Goal: Task Accomplishment & Management: Manage account settings

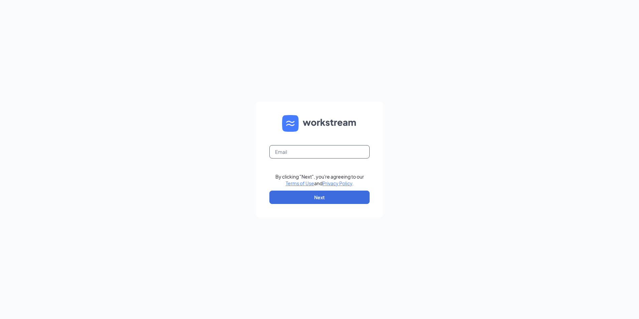
click at [326, 152] on input "text" at bounding box center [319, 151] width 100 height 13
type input "ljs70299@ljsilvers.com"
click at [346, 198] on button "Next" at bounding box center [319, 196] width 100 height 13
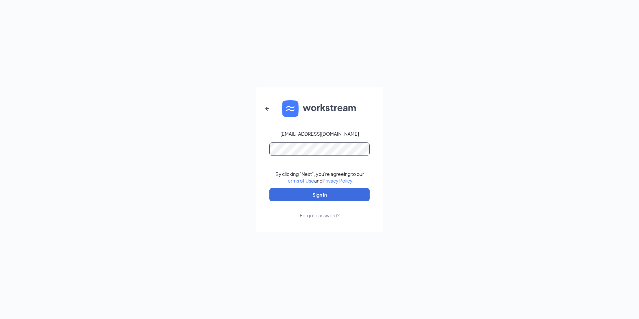
click at [269, 188] on button "Sign In" at bounding box center [319, 194] width 100 height 13
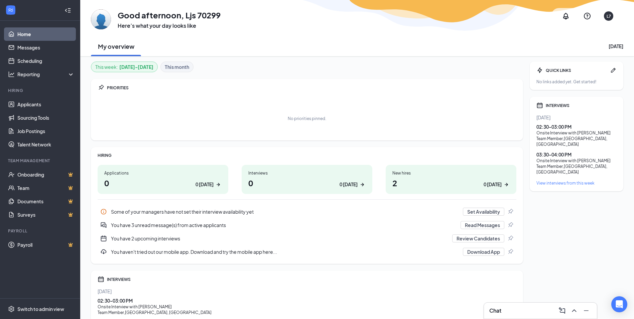
click at [573, 158] on div "Onsite Interview with [PERSON_NAME]" at bounding box center [576, 161] width 80 height 6
click at [571, 158] on div "Onsite Interview with [PERSON_NAME]" at bounding box center [576, 161] width 80 height 6
click at [36, 102] on link "Applicants" at bounding box center [45, 104] width 57 height 13
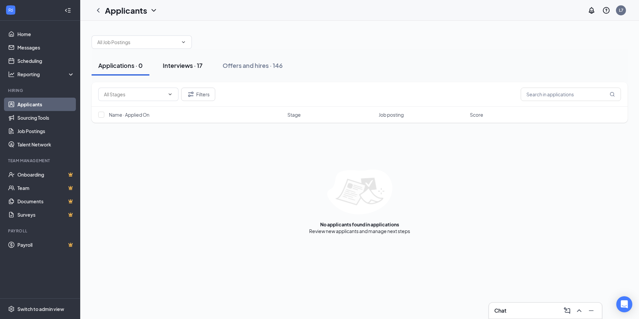
click at [181, 65] on div "Interviews · 17" at bounding box center [183, 65] width 40 height 8
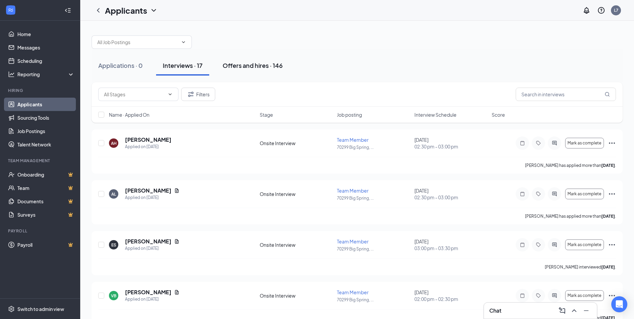
click at [269, 63] on div "Offers and hires · 146" at bounding box center [252, 65] width 60 height 8
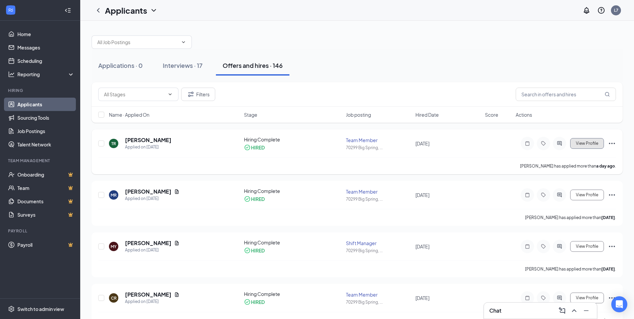
click at [585, 146] on button "View Profile" at bounding box center [587, 143] width 34 height 11
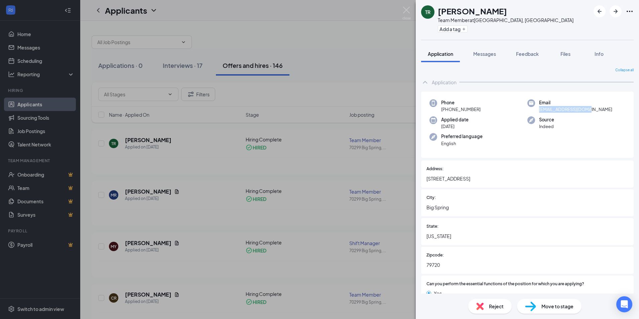
drag, startPoint x: 582, startPoint y: 109, endPoint x: 535, endPoint y: 110, distance: 47.1
click at [535, 110] on div "Email [EMAIL_ADDRESS][DOMAIN_NAME]" at bounding box center [576, 106] width 98 height 14
drag, startPoint x: 535, startPoint y: 110, endPoint x: 557, endPoint y: 109, distance: 21.7
copy span "[EMAIL_ADDRESS][DOMAIN_NAME]"
drag, startPoint x: 459, startPoint y: 105, endPoint x: 446, endPoint y: 108, distance: 13.7
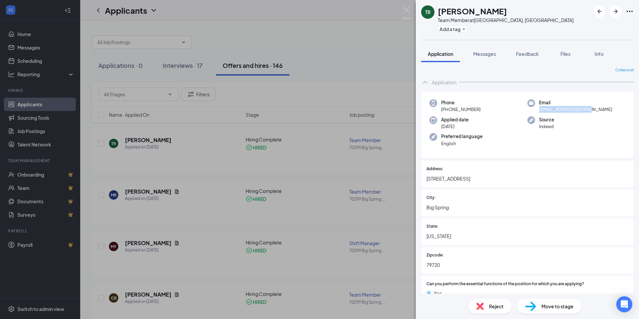
click at [446, 108] on div "Phone [PHONE_NUMBER]" at bounding box center [478, 106] width 98 height 14
drag, startPoint x: 446, startPoint y: 108, endPoint x: 454, endPoint y: 108, distance: 8.7
copy span "[PHONE_NUMBER]"
click at [476, 101] on span "Phone" at bounding box center [460, 102] width 39 height 7
drag, startPoint x: 479, startPoint y: 110, endPoint x: 440, endPoint y: 109, distance: 38.8
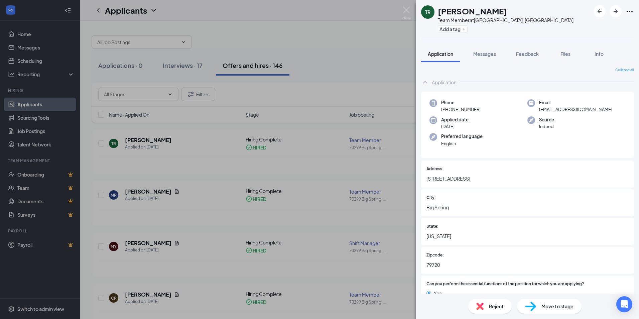
click at [440, 109] on div "Phone [PHONE_NUMBER]" at bounding box center [478, 106] width 98 height 14
drag, startPoint x: 440, startPoint y: 109, endPoint x: 460, endPoint y: 111, distance: 20.1
copy span "[PHONE_NUMBER]"
click at [404, 12] on img at bounding box center [406, 13] width 8 height 13
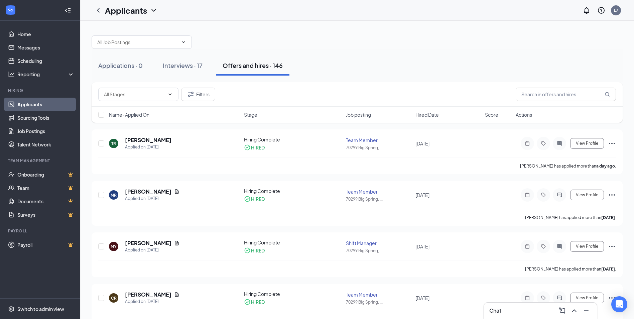
click at [249, 63] on div "Offers and hires · 146" at bounding box center [252, 65] width 60 height 8
click at [168, 67] on div "Interviews · 17" at bounding box center [183, 65] width 40 height 8
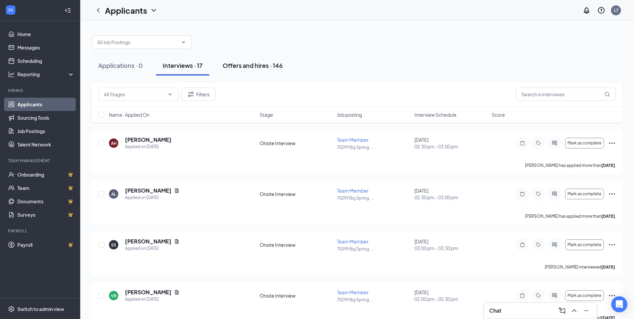
click at [268, 65] on div "Offers and hires · 146" at bounding box center [252, 65] width 60 height 8
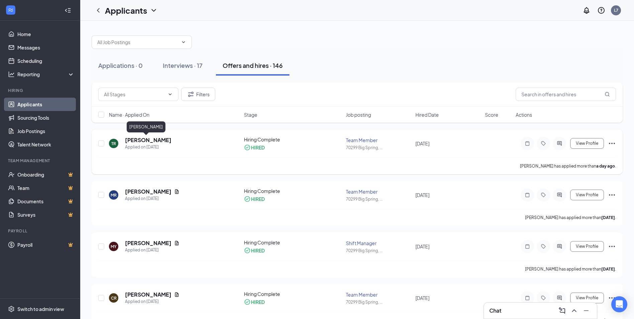
click at [153, 140] on h5 "[PERSON_NAME]" at bounding box center [148, 139] width 46 height 7
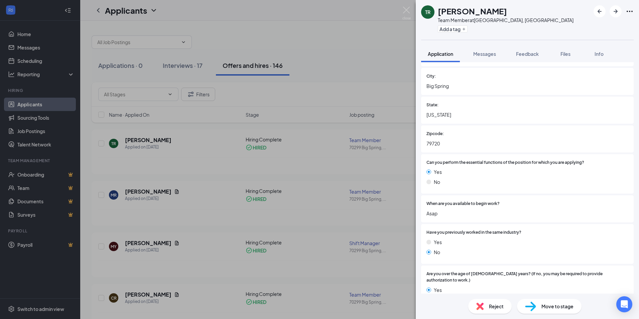
scroll to position [134, 0]
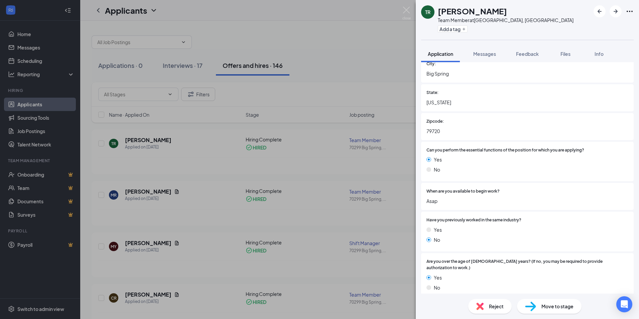
click at [560, 309] on span "Move to stage" at bounding box center [557, 305] width 32 height 7
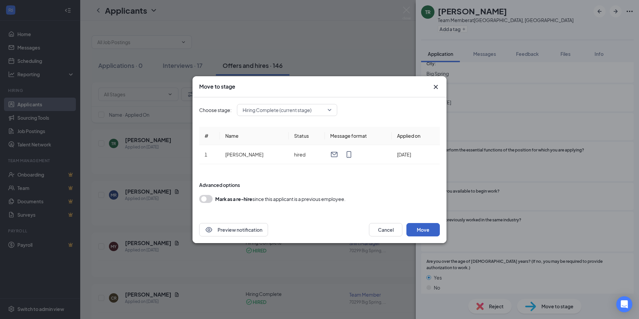
click at [422, 227] on button "Move" at bounding box center [422, 229] width 33 height 13
